Goal: Ask a question

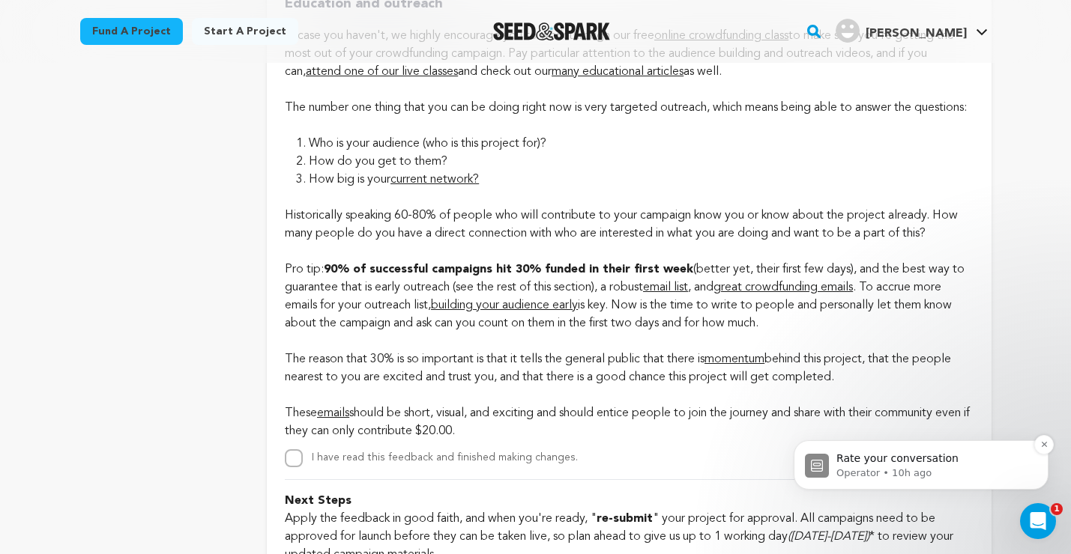
click at [971, 472] on p "Operator • 10h ago" at bounding box center [932, 473] width 193 height 13
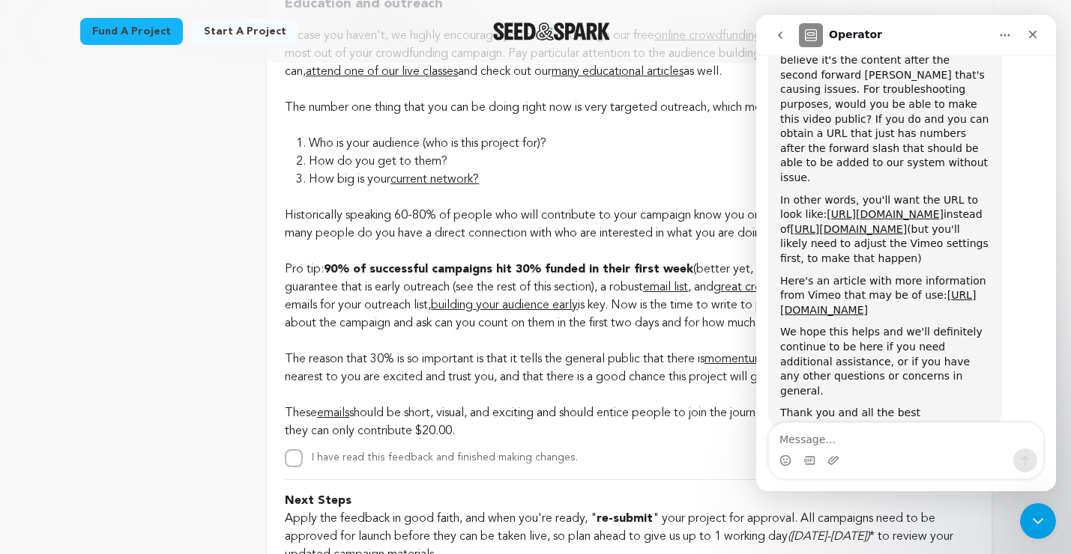
scroll to position [2307, 0]
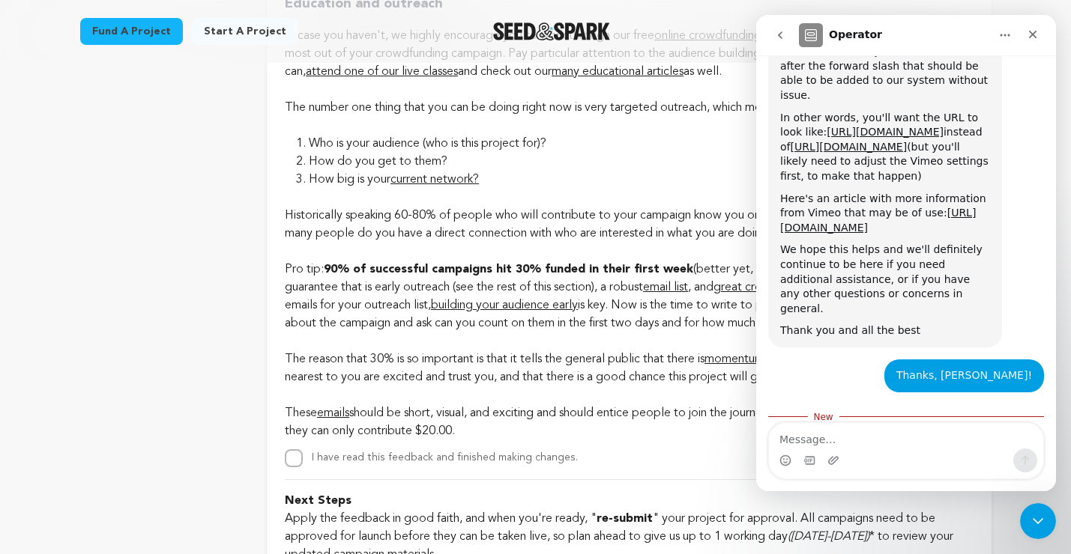
click at [944, 519] on span "Amazing" at bounding box center [943, 532] width 27 height 27
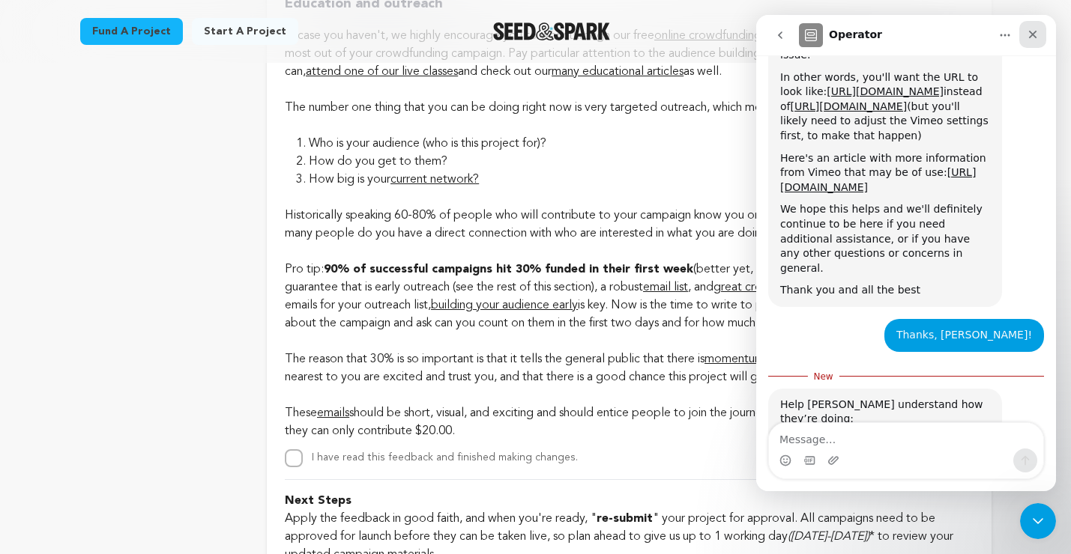
click at [1029, 35] on icon "Close" at bounding box center [1032, 34] width 12 height 12
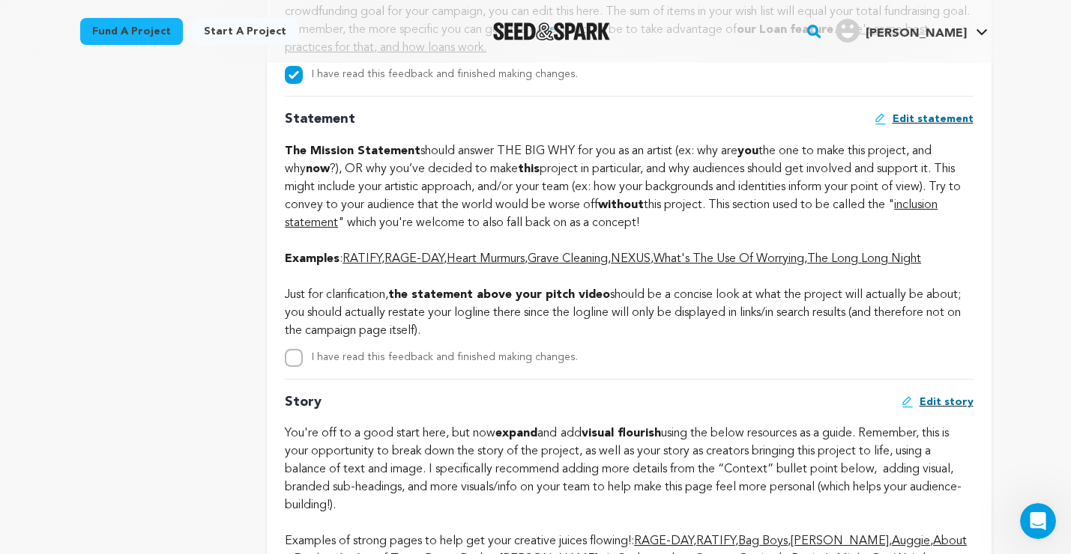
scroll to position [2856, 0]
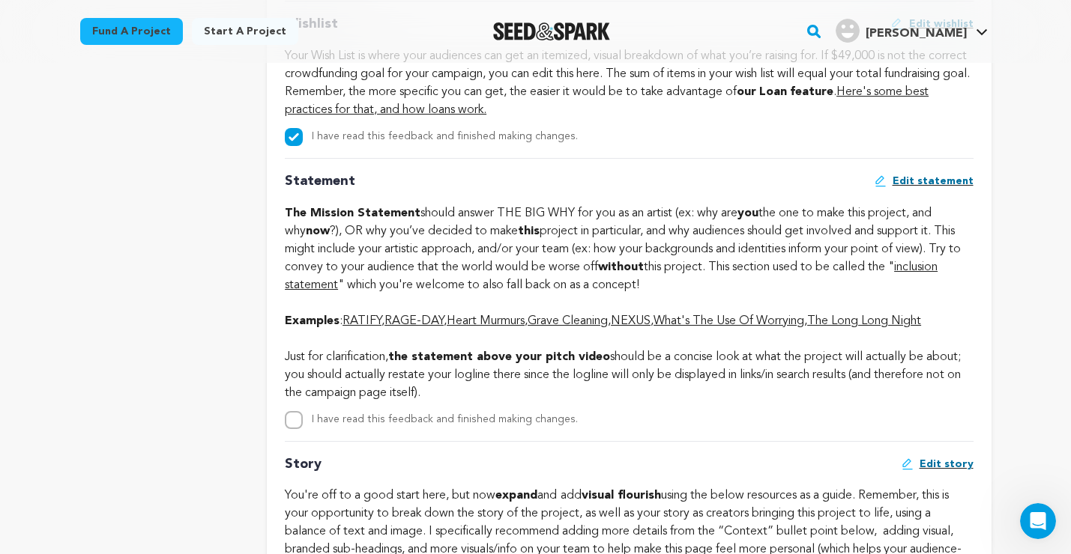
drag, startPoint x: 444, startPoint y: 408, endPoint x: 288, endPoint y: 238, distance: 230.1
click at [288, 238] on div "Statement Edit statement The Mission Statement should answer THE BIG WHY for yo…" at bounding box center [629, 293] width 688 height 271
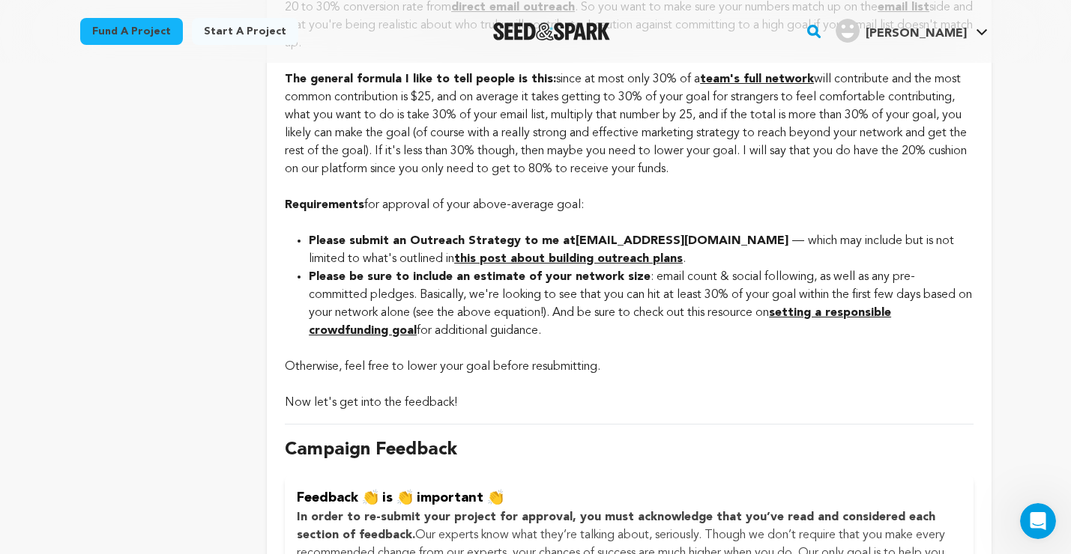
scroll to position [933, 0]
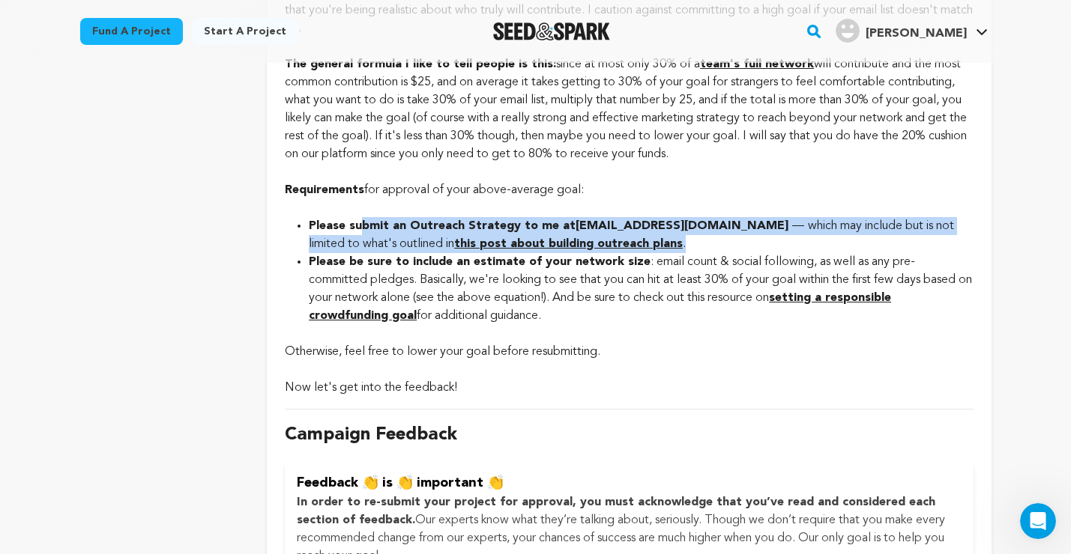
drag, startPoint x: 656, startPoint y: 241, endPoint x: 360, endPoint y: 222, distance: 297.3
click at [360, 222] on li "Please submit an Outreach Strategy to me at [EMAIL_ADDRESS][DOMAIN_NAME] — whic…" at bounding box center [641, 235] width 664 height 36
drag, startPoint x: 464, startPoint y: 321, endPoint x: 303, endPoint y: 231, distance: 184.7
click at [303, 231] on ul "Please submit an Outreach Strategy to me at [EMAIL_ADDRESS][DOMAIN_NAME] — whic…" at bounding box center [629, 271] width 688 height 108
copy ul "Please submit an Outreach Strategy to me at [EMAIL_ADDRESS][DOMAIN_NAME] — whic…"
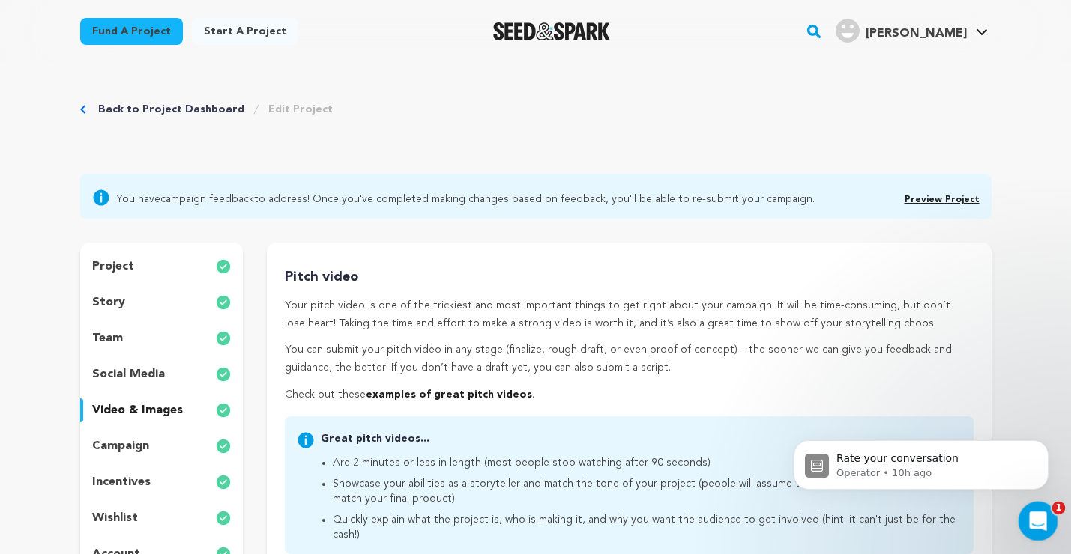
click at [1032, 536] on div "Open Intercom Messenger" at bounding box center [1035, 518] width 49 height 49
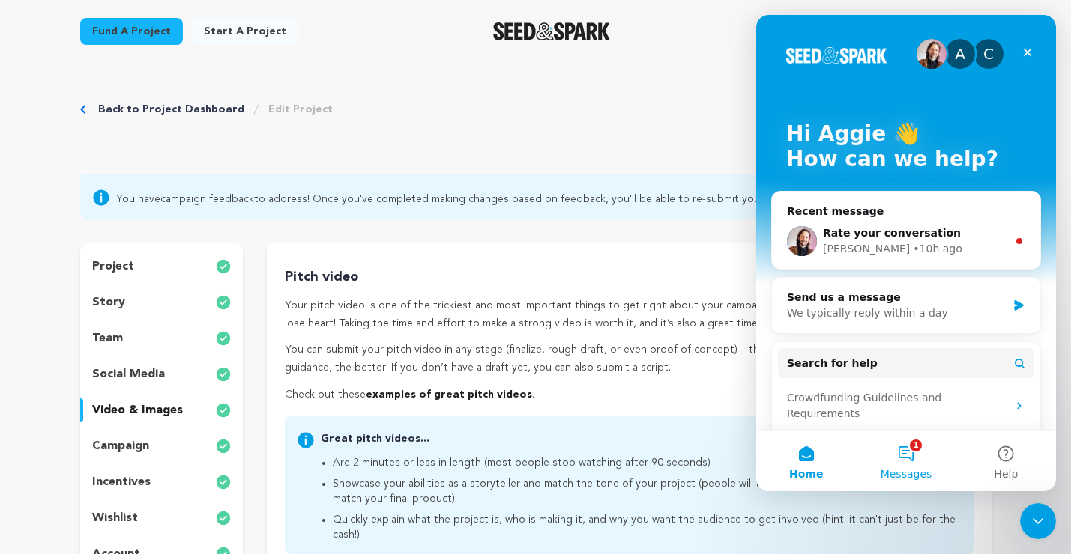
click at [903, 458] on button "1 Messages" at bounding box center [906, 462] width 100 height 60
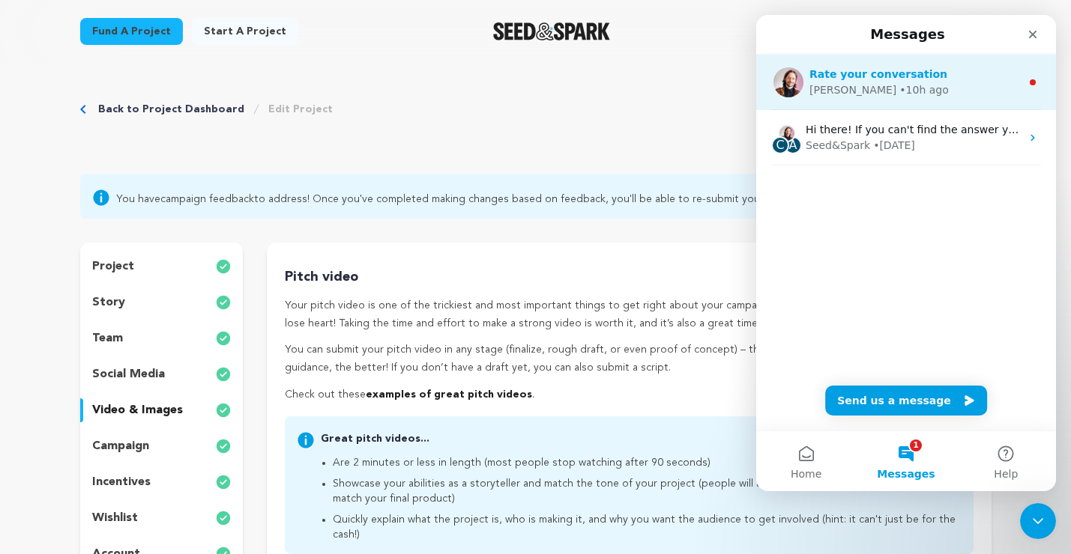
click at [899, 93] on div "• 10h ago" at bounding box center [923, 90] width 49 height 16
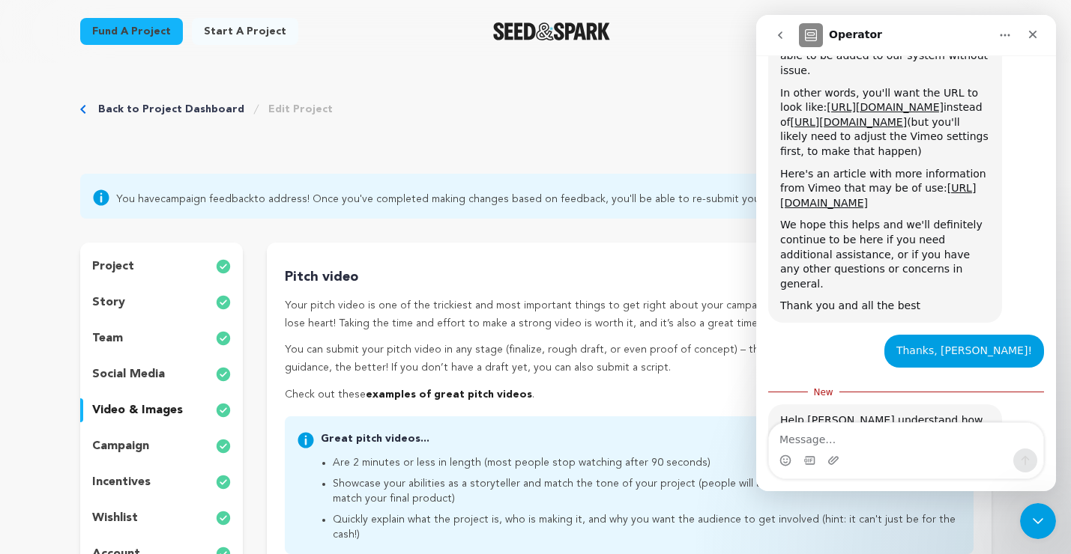
scroll to position [2348, 0]
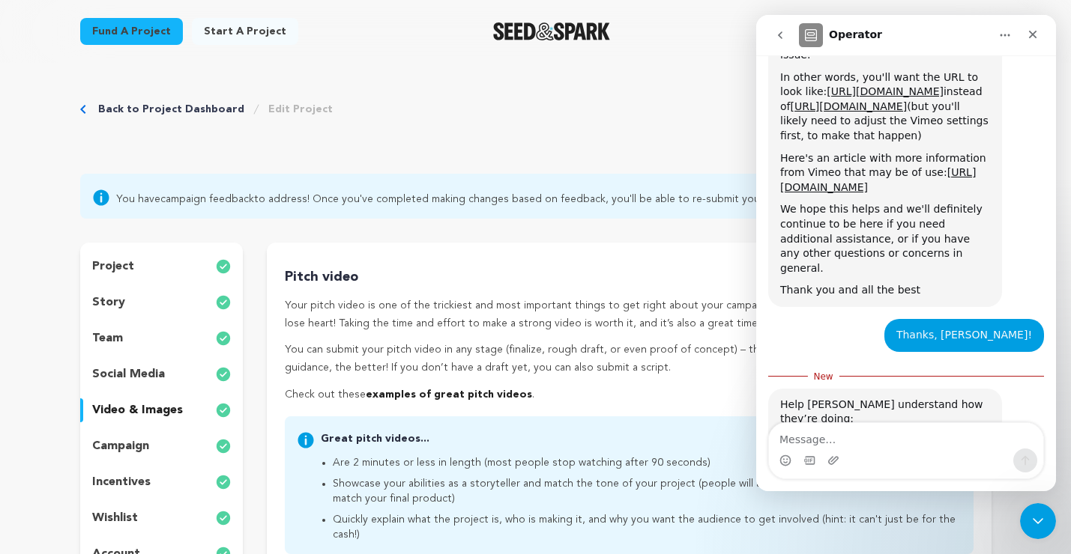
click at [945, 479] on span "Amazing" at bounding box center [943, 492] width 27 height 27
click at [1031, 31] on icon "Close" at bounding box center [1032, 34] width 12 height 12
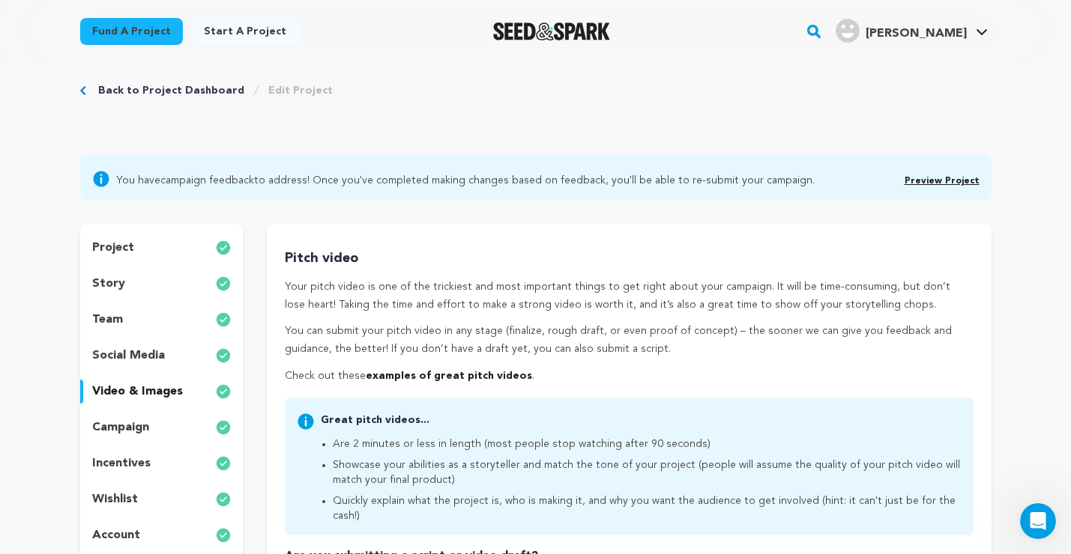
scroll to position [0, 0]
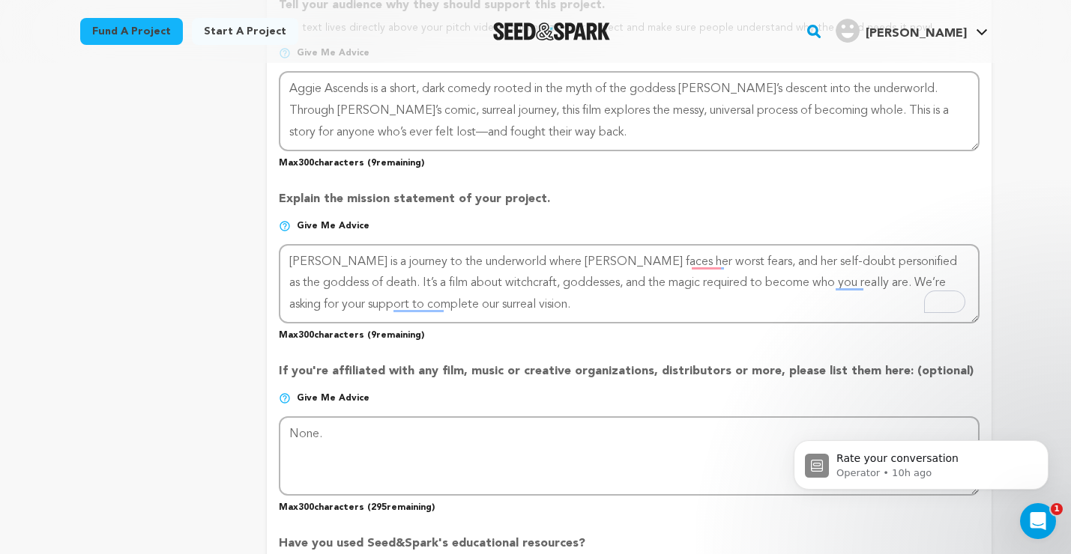
click at [345, 225] on span "Give me advice" at bounding box center [333, 226] width 73 height 12
